Goal: Task Accomplishment & Management: Manage account settings

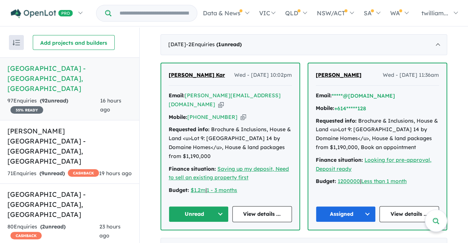
scroll to position [275, 0]
click at [295, 90] on div "[PERSON_NAME] Kar Wed - [DATE] 10:02pm Email: [PERSON_NAME][EMAIL_ADDRESS][DOMA…" at bounding box center [230, 146] width 138 height 166
click at [224, 100] on icon "button" at bounding box center [221, 104] width 6 height 8
click at [82, 169] on div "71 Enquir ies ( 9 unread) CASHBACK" at bounding box center [53, 173] width 92 height 9
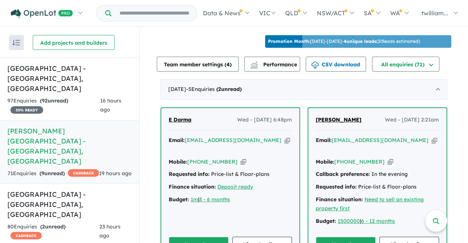
scroll to position [245, 0]
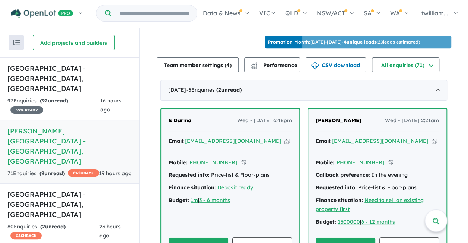
click at [432, 137] on icon "button" at bounding box center [435, 141] width 6 height 8
click at [388, 159] on icon "button" at bounding box center [391, 163] width 6 height 8
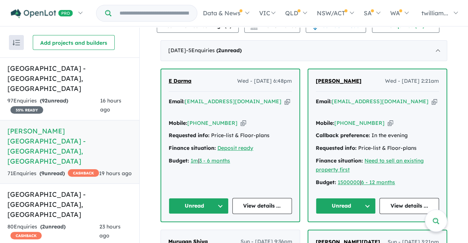
click at [371, 198] on button "Unread" at bounding box center [346, 206] width 60 height 16
click at [355, 232] on button "Assigned" at bounding box center [348, 240] width 65 height 17
click at [285, 98] on icon "button" at bounding box center [288, 102] width 6 height 8
click at [45, 223] on span "2" at bounding box center [43, 226] width 3 height 7
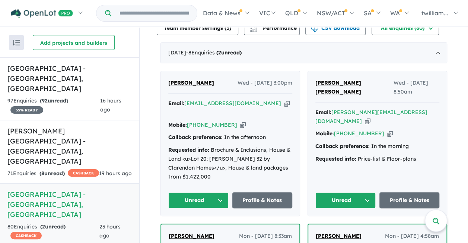
scroll to position [282, 0]
click at [371, 118] on icon "button" at bounding box center [368, 122] width 6 height 8
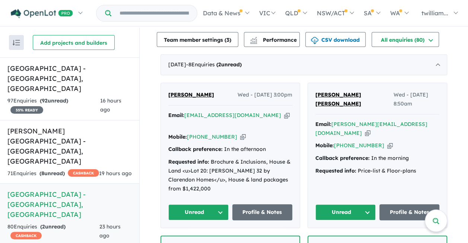
scroll to position [271, 0]
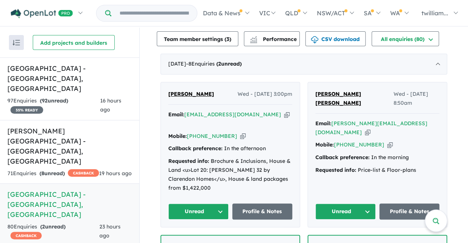
click at [369, 203] on button "Unread" at bounding box center [346, 211] width 60 height 16
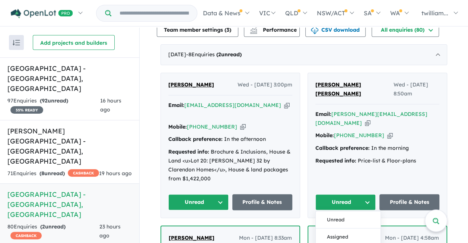
scroll to position [281, 0]
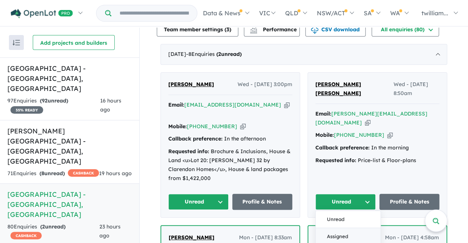
click at [343, 228] on button "Assigned" at bounding box center [348, 236] width 65 height 17
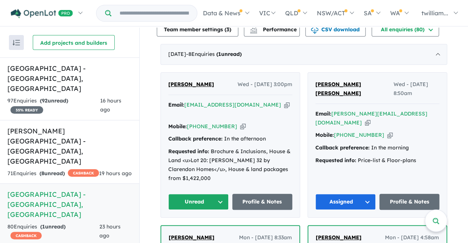
click at [240, 123] on icon "button" at bounding box center [243, 127] width 6 height 8
click at [284, 101] on icon "button" at bounding box center [287, 105] width 6 height 8
click at [274, 96] on div "[PERSON_NAME] Wed - [DATE] 3:00pm Email: [EMAIL_ADDRESS][DOMAIN_NAME] Copied! M…" at bounding box center [230, 145] width 139 height 145
click at [240, 123] on icon "button" at bounding box center [243, 127] width 6 height 8
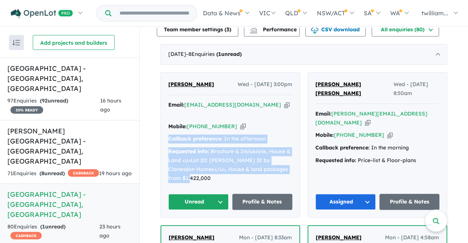
drag, startPoint x: 194, startPoint y: 174, endPoint x: 165, endPoint y: 136, distance: 47.7
click at [165, 136] on div "[PERSON_NAME] Wed - [DATE] 3:00pm Email: [EMAIL_ADDRESS][DOMAIN_NAME] Copied! M…" at bounding box center [230, 145] width 139 height 145
copy div "Callback preference: In the afternoon Requested info: Brochure & Inclusions, Ho…"
click at [219, 194] on button "Unread" at bounding box center [198, 202] width 60 height 16
click at [199, 229] on button "Assigned" at bounding box center [201, 236] width 65 height 17
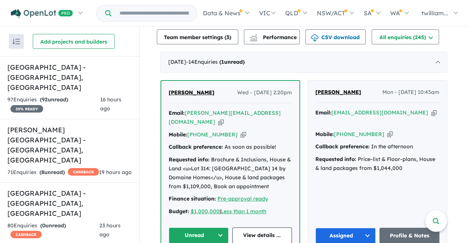
scroll to position [283, 0]
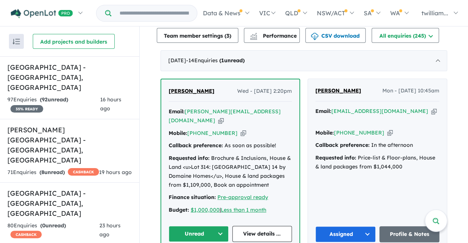
click at [224, 117] on icon "button" at bounding box center [221, 121] width 6 height 8
click at [94, 95] on div "97 Enquir ies ( 92 unread) 35 % READY" at bounding box center [53, 104] width 93 height 18
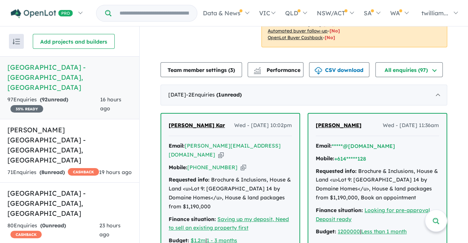
scroll to position [224, 0]
click at [224, 151] on icon "button" at bounding box center [221, 155] width 6 height 8
